Goal: Check status: Check status

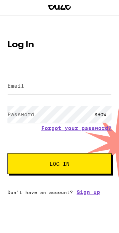
click at [14, 88] on label "Email" at bounding box center [15, 91] width 17 height 6
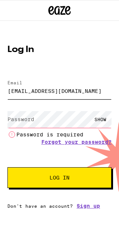
type input "[EMAIL_ADDRESS][DOMAIN_NAME]"
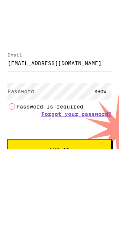
click at [52, 139] on link "Forgot your password?" at bounding box center [76, 142] width 70 height 6
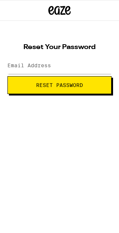
click at [33, 67] on label "Email Address" at bounding box center [28, 65] width 43 height 6
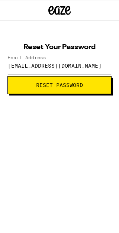
type input "[EMAIL_ADDRESS][DOMAIN_NAME]"
click at [72, 86] on span "Reset Password" at bounding box center [59, 84] width 47 height 5
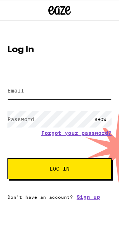
click at [27, 91] on input "Email" at bounding box center [59, 90] width 104 height 17
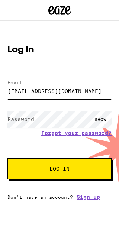
type input "[EMAIL_ADDRESS][DOMAIN_NAME]"
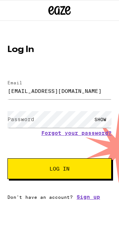
click at [35, 109] on div "SHOW" at bounding box center [59, 119] width 104 height 21
click at [26, 119] on label "Password" at bounding box center [20, 119] width 27 height 6
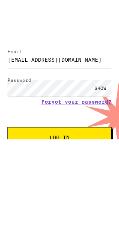
click at [64, 166] on span "Log In" at bounding box center [59, 168] width 20 height 5
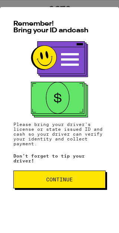
scroll to position [1, 0]
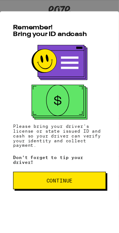
click at [74, 184] on span "Continue" at bounding box center [60, 183] width 27 height 5
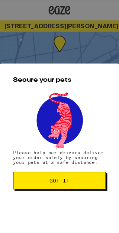
click at [68, 185] on span "Got it" at bounding box center [61, 183] width 20 height 5
